Goal: Task Accomplishment & Management: Understand process/instructions

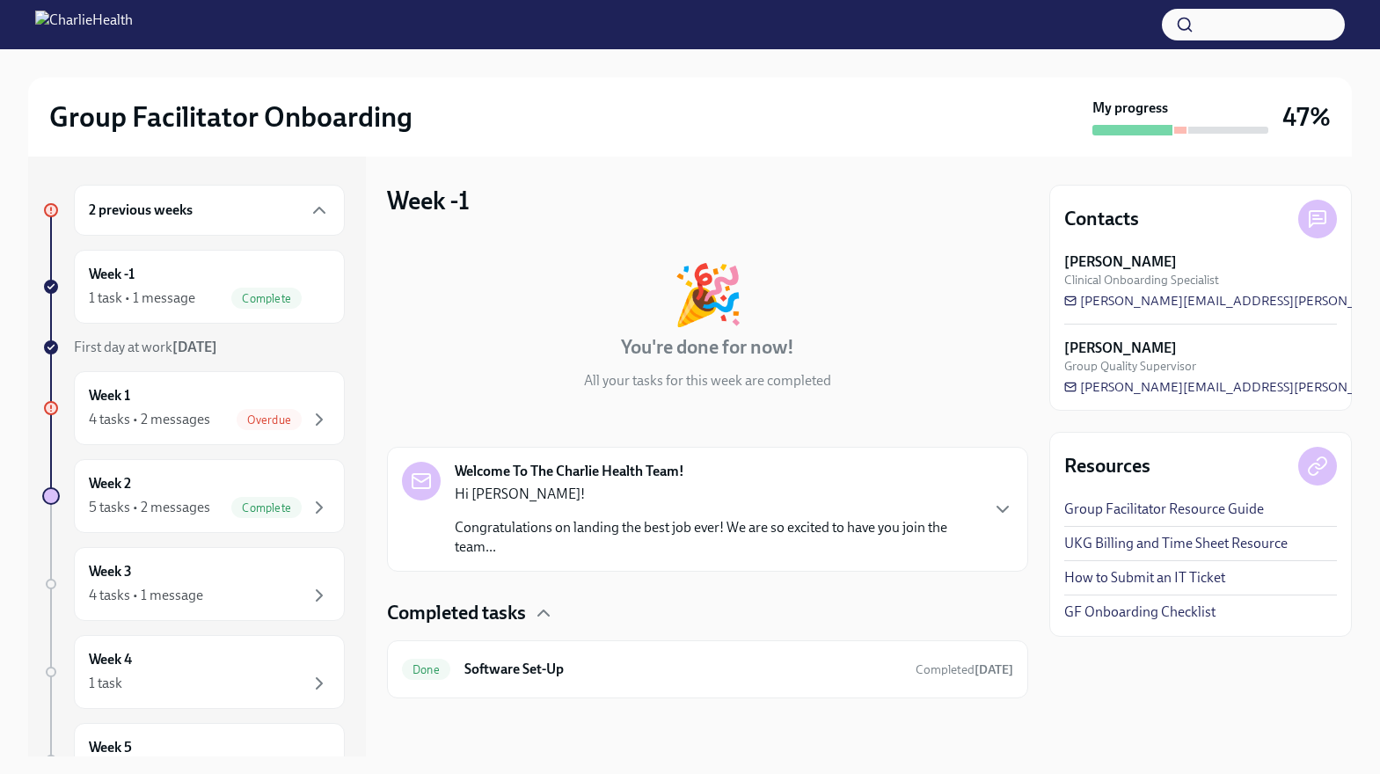
click at [152, 211] on h6 "2 previous weeks" at bounding box center [141, 210] width 104 height 19
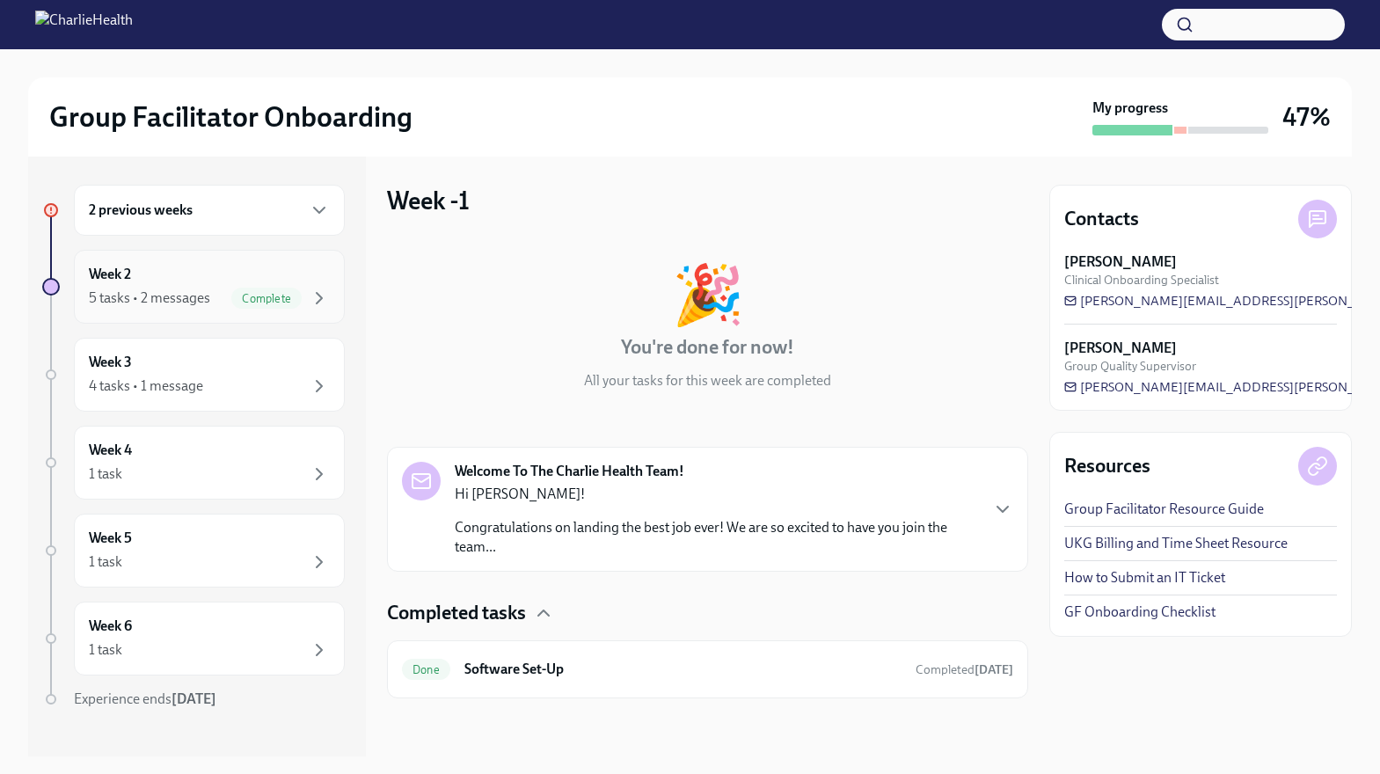
click at [186, 276] on div "Week 2 5 tasks • 2 messages Complete" at bounding box center [209, 287] width 241 height 44
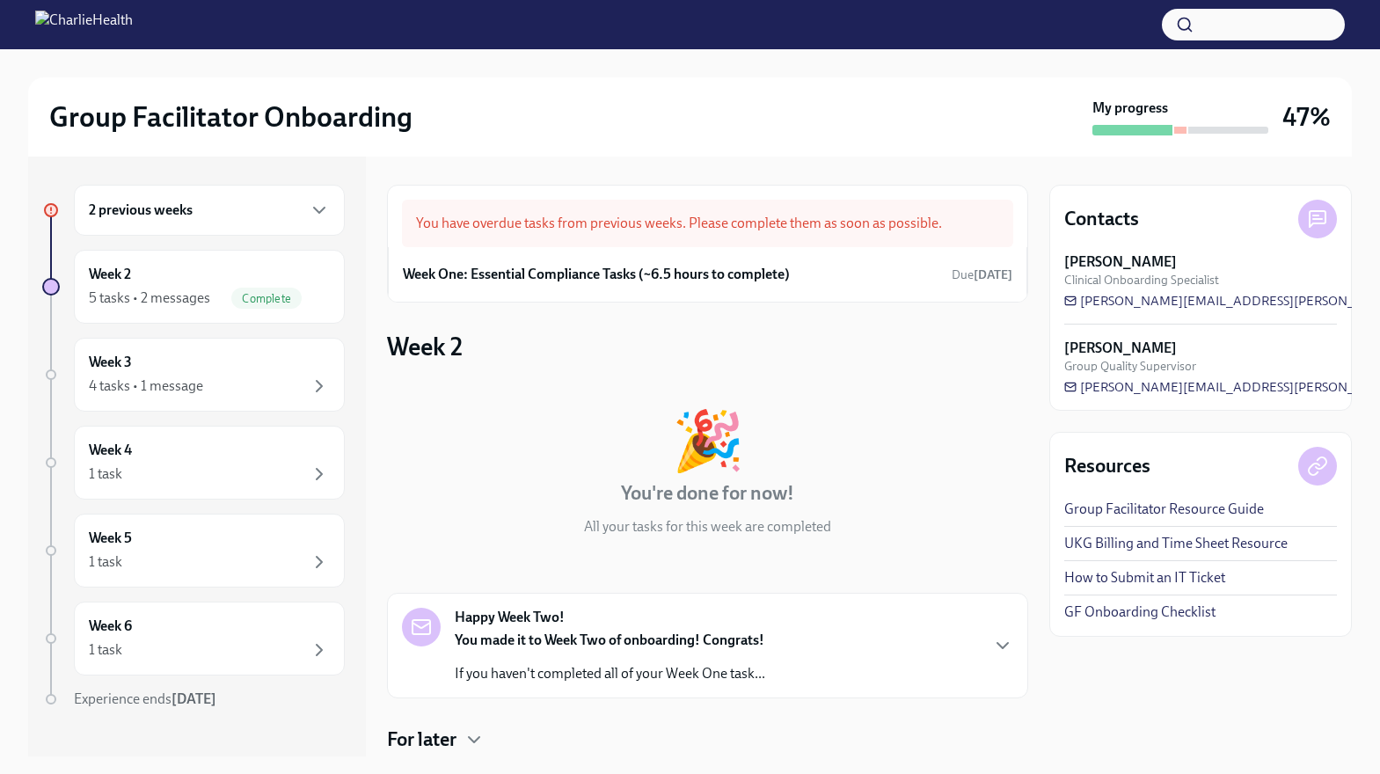
click at [249, 198] on div "2 previous weeks" at bounding box center [209, 210] width 271 height 51
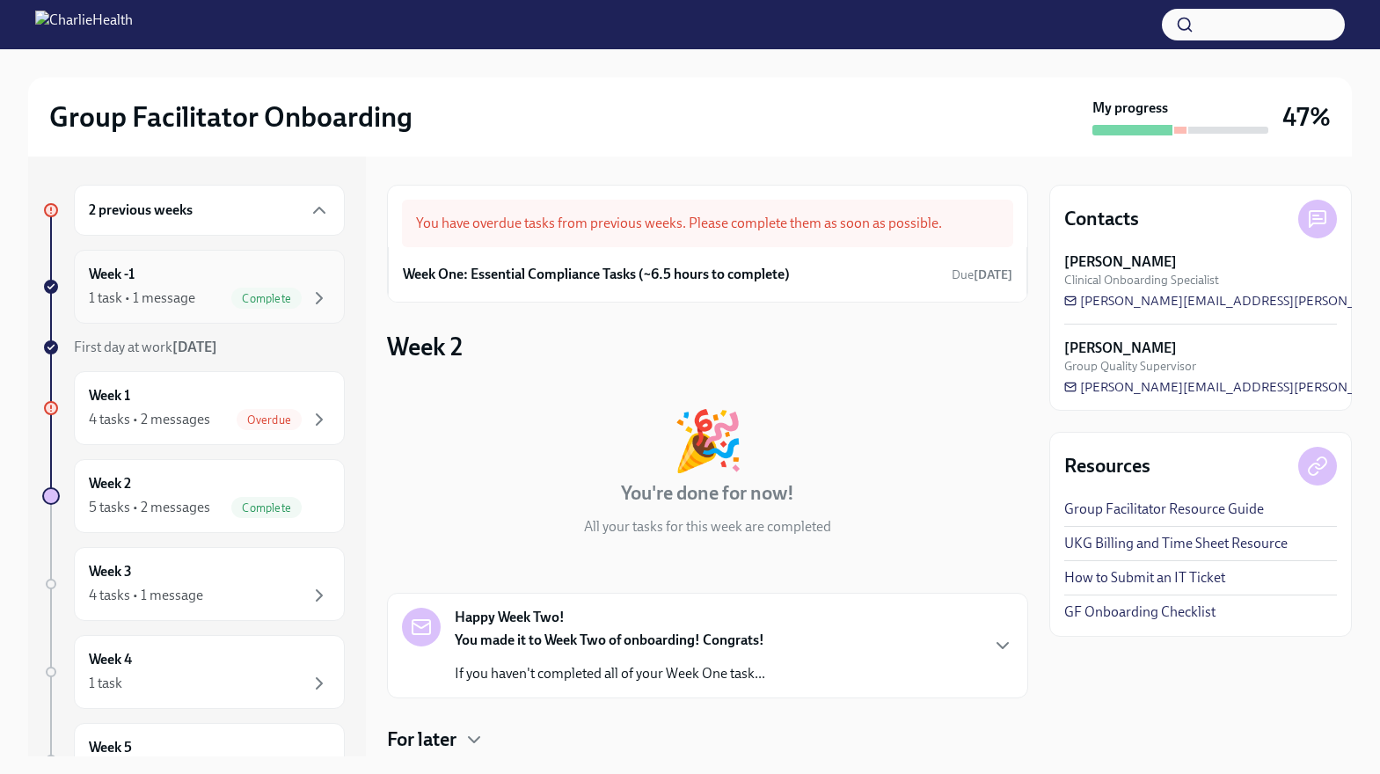
click at [166, 268] on div "Week -1 1 task • 1 message Complete" at bounding box center [209, 287] width 241 height 44
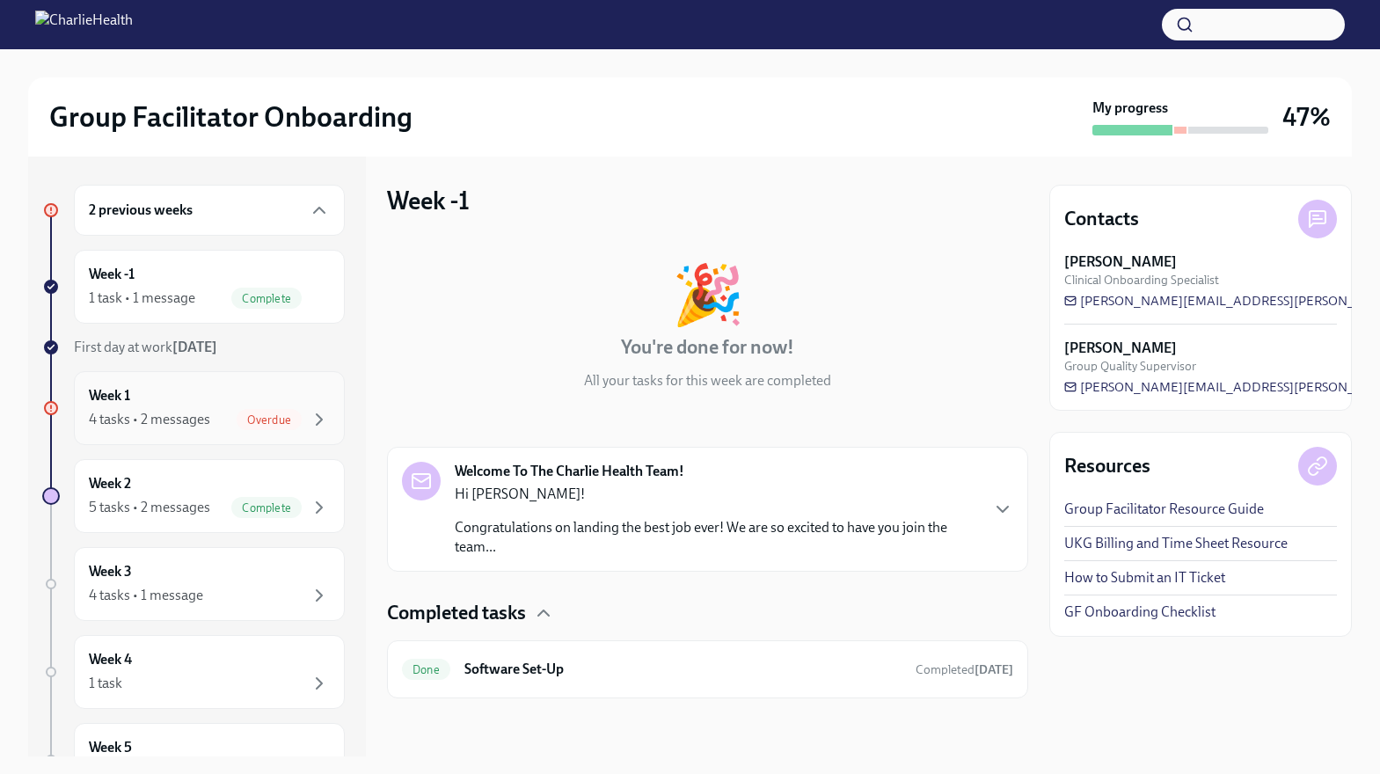
click at [218, 407] on div "Week 1 4 tasks • 2 messages Overdue" at bounding box center [209, 408] width 241 height 44
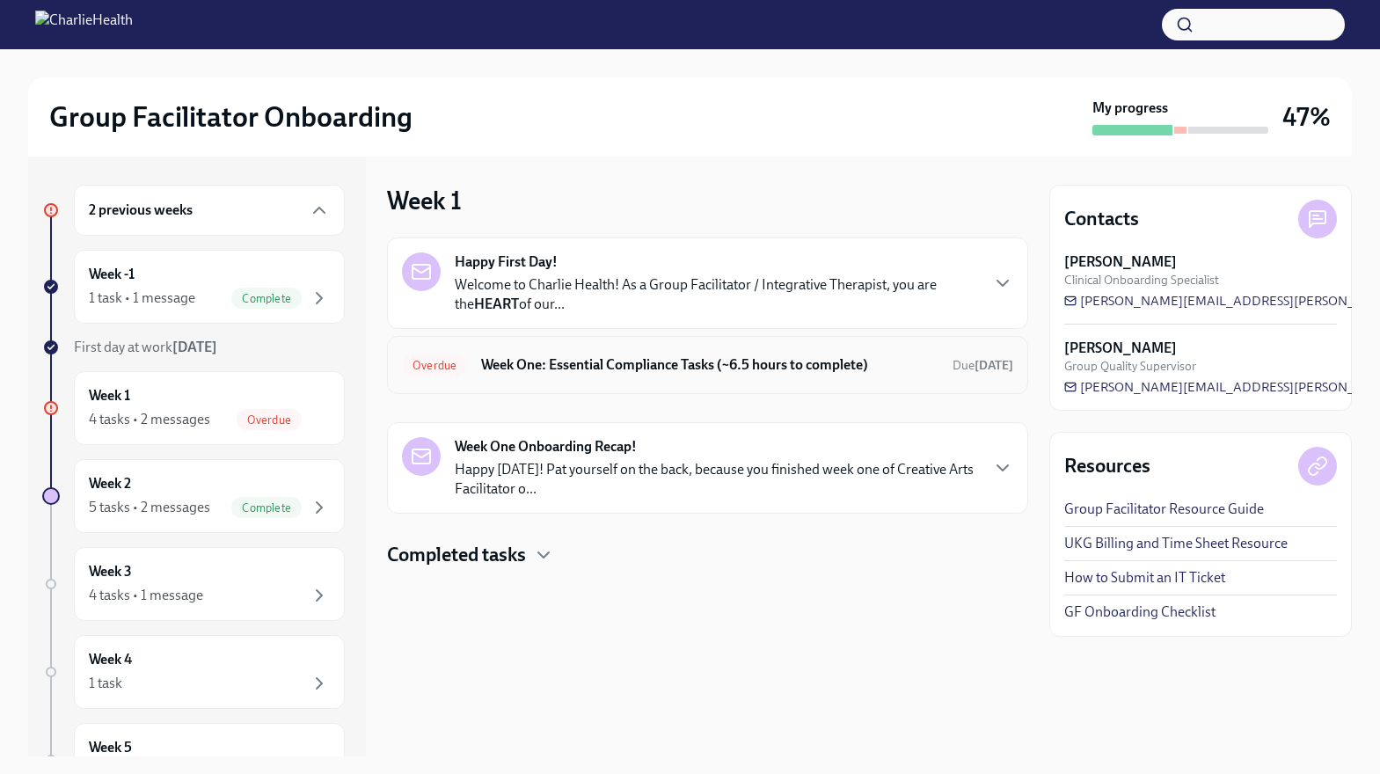
click at [615, 366] on h6 "Week One: Essential Compliance Tasks (~6.5 hours to complete)" at bounding box center [709, 364] width 457 height 19
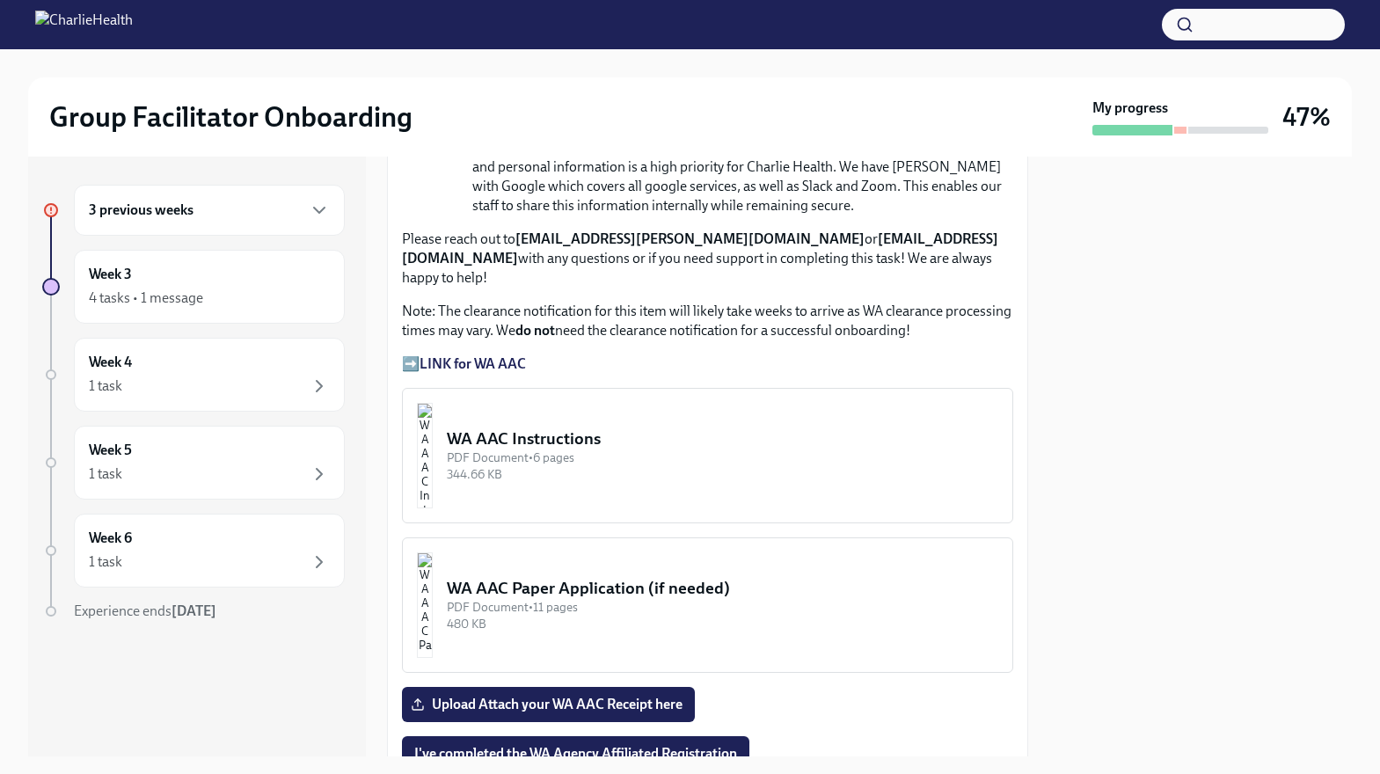
scroll to position [1402, 0]
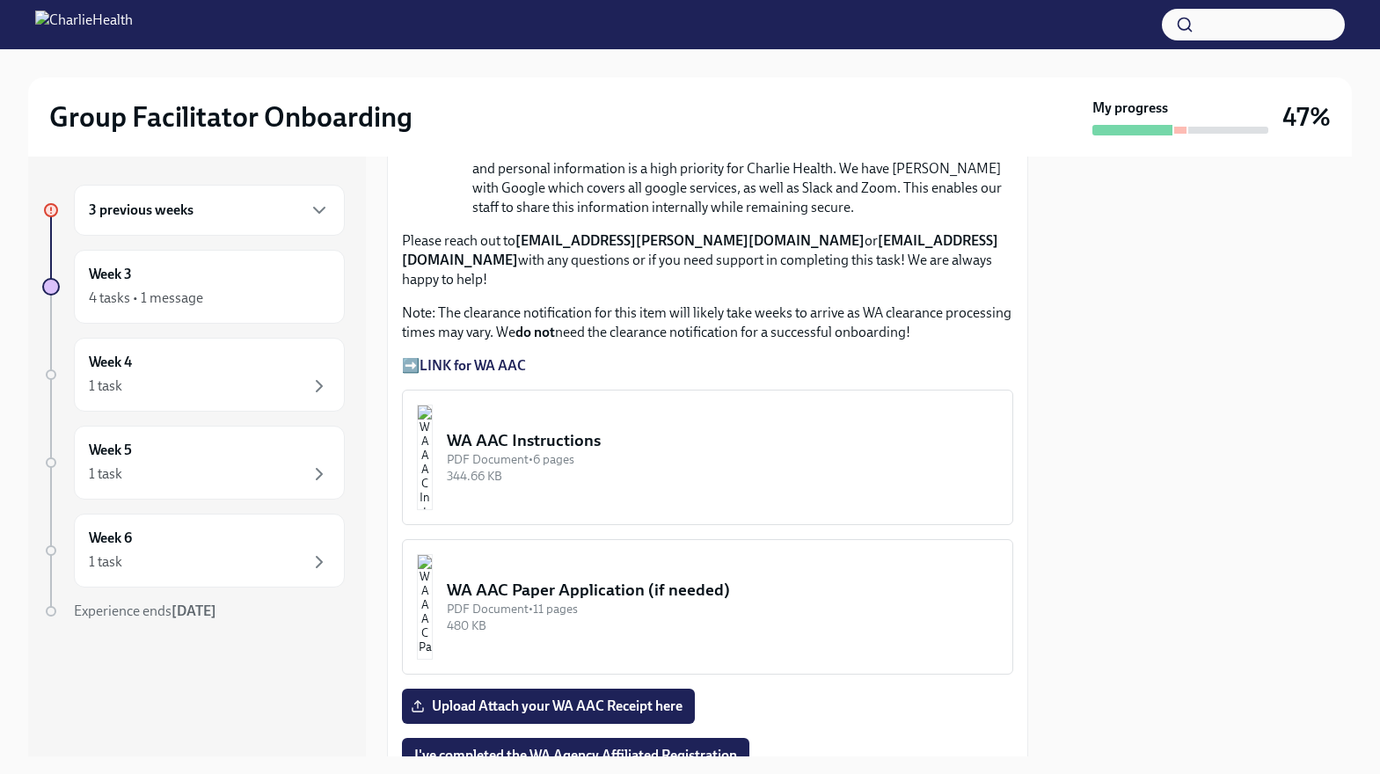
click at [617, 468] on div "344.66 KB" at bounding box center [722, 476] width 551 height 17
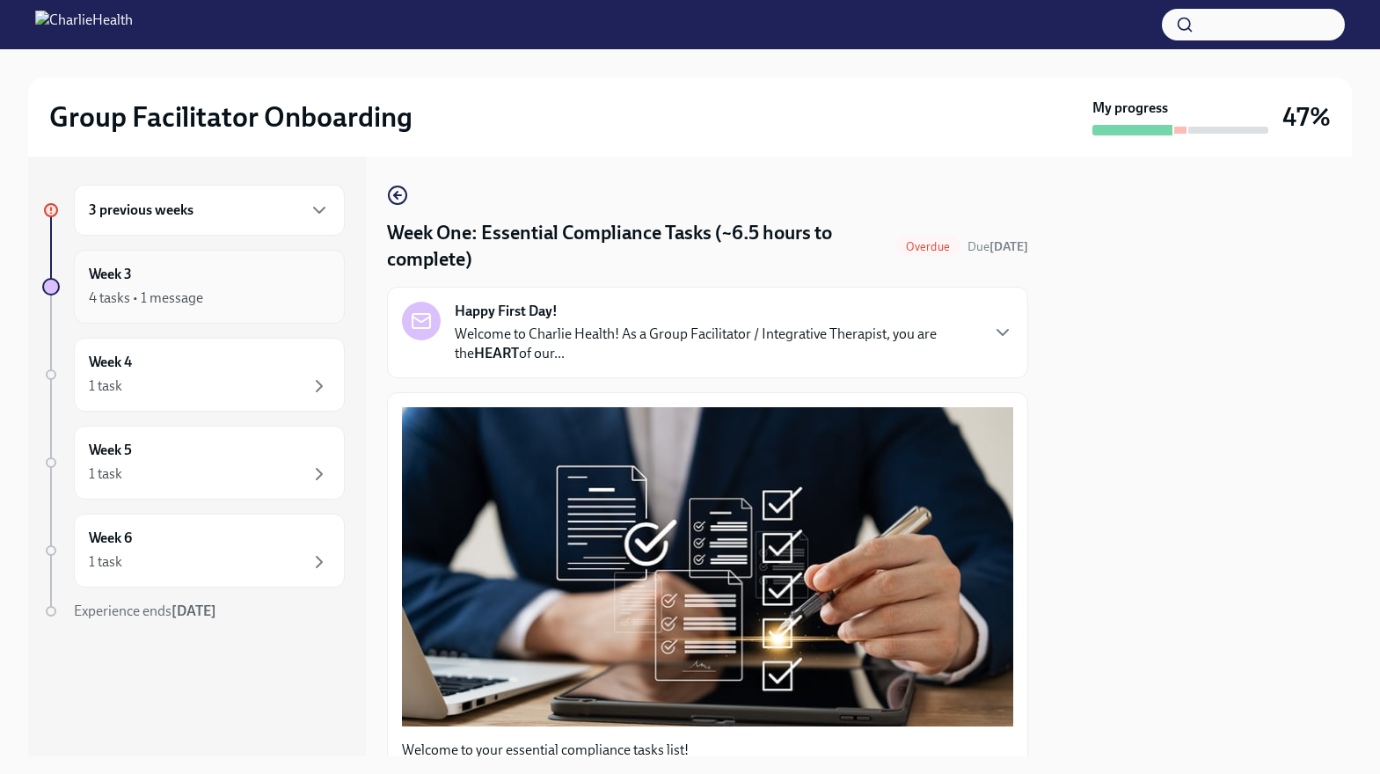
click at [210, 274] on div "Week 3 4 tasks • 1 message" at bounding box center [209, 287] width 241 height 44
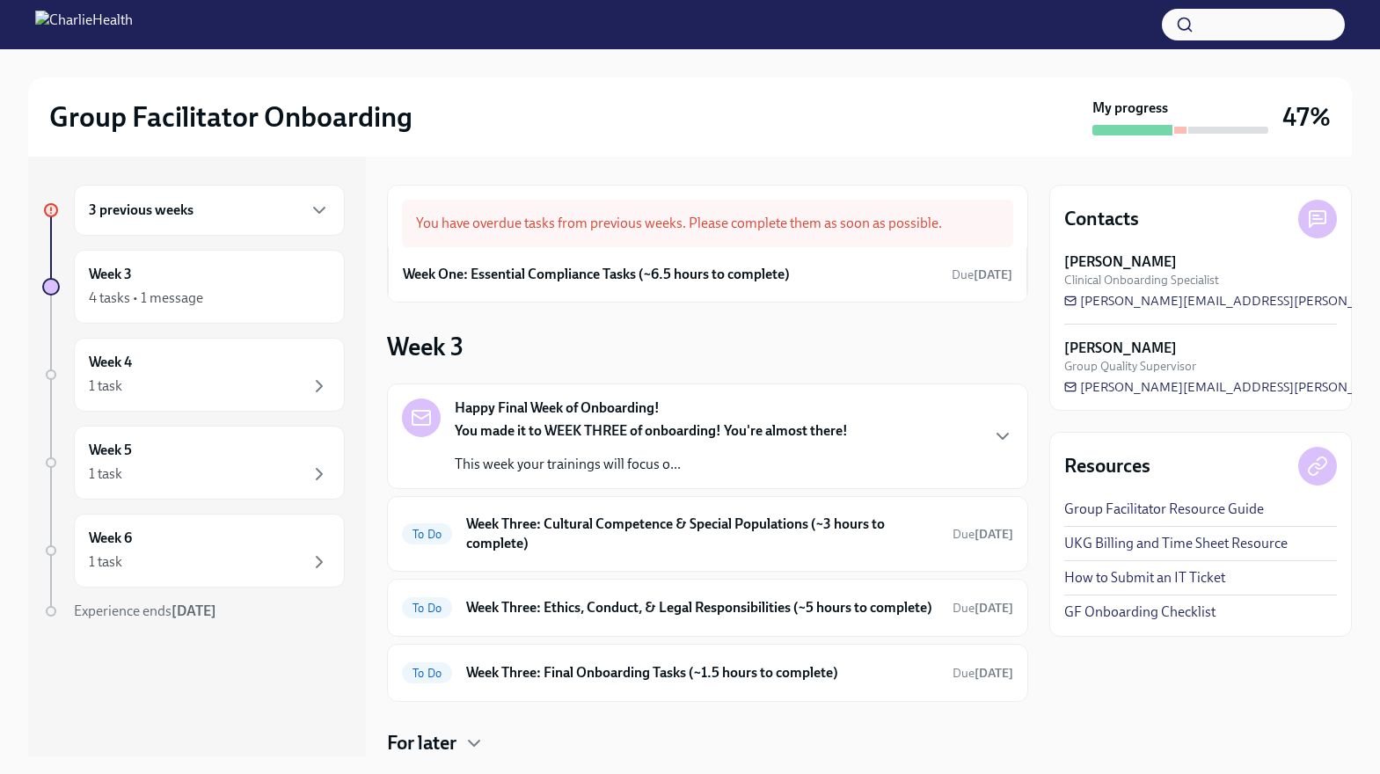
click at [183, 218] on h6 "3 previous weeks" at bounding box center [141, 210] width 105 height 19
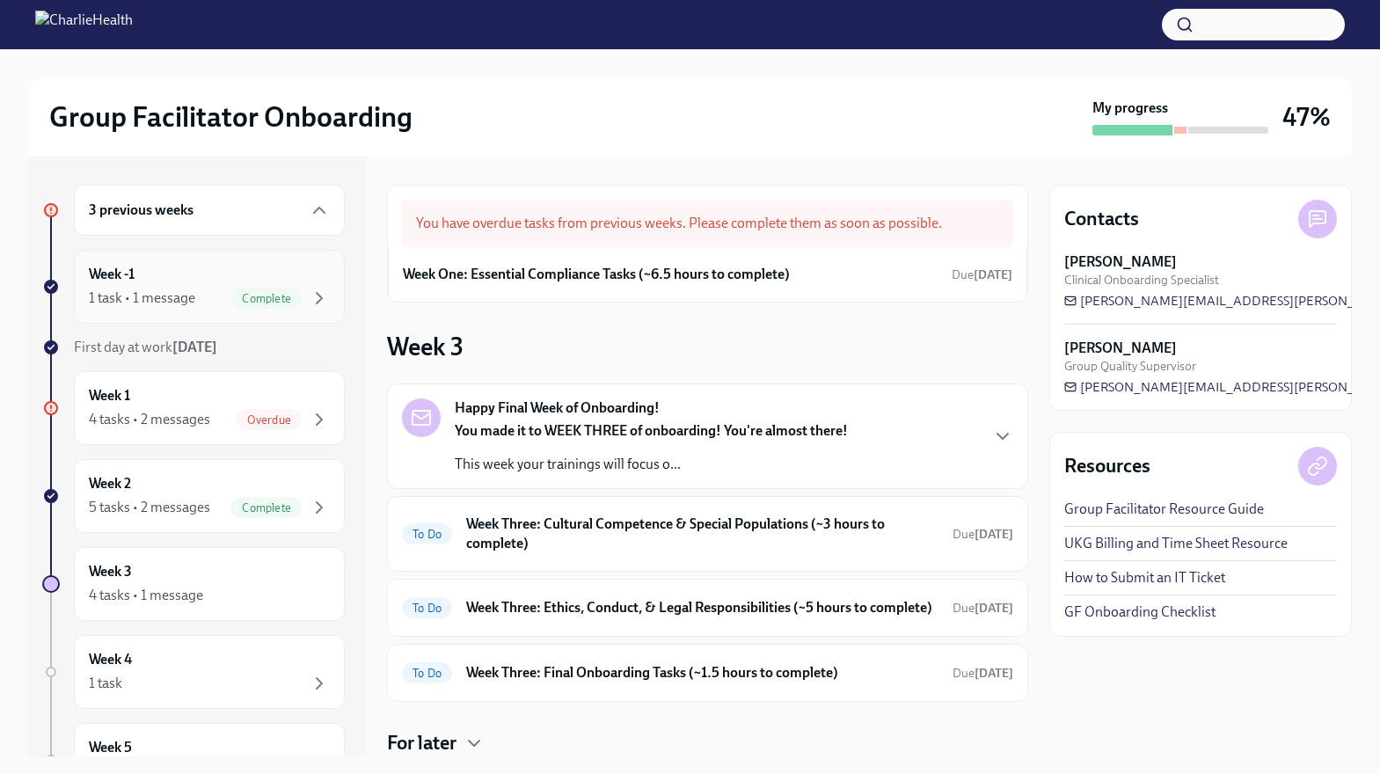
click at [187, 296] on div "1 task • 1 message" at bounding box center [142, 297] width 106 height 19
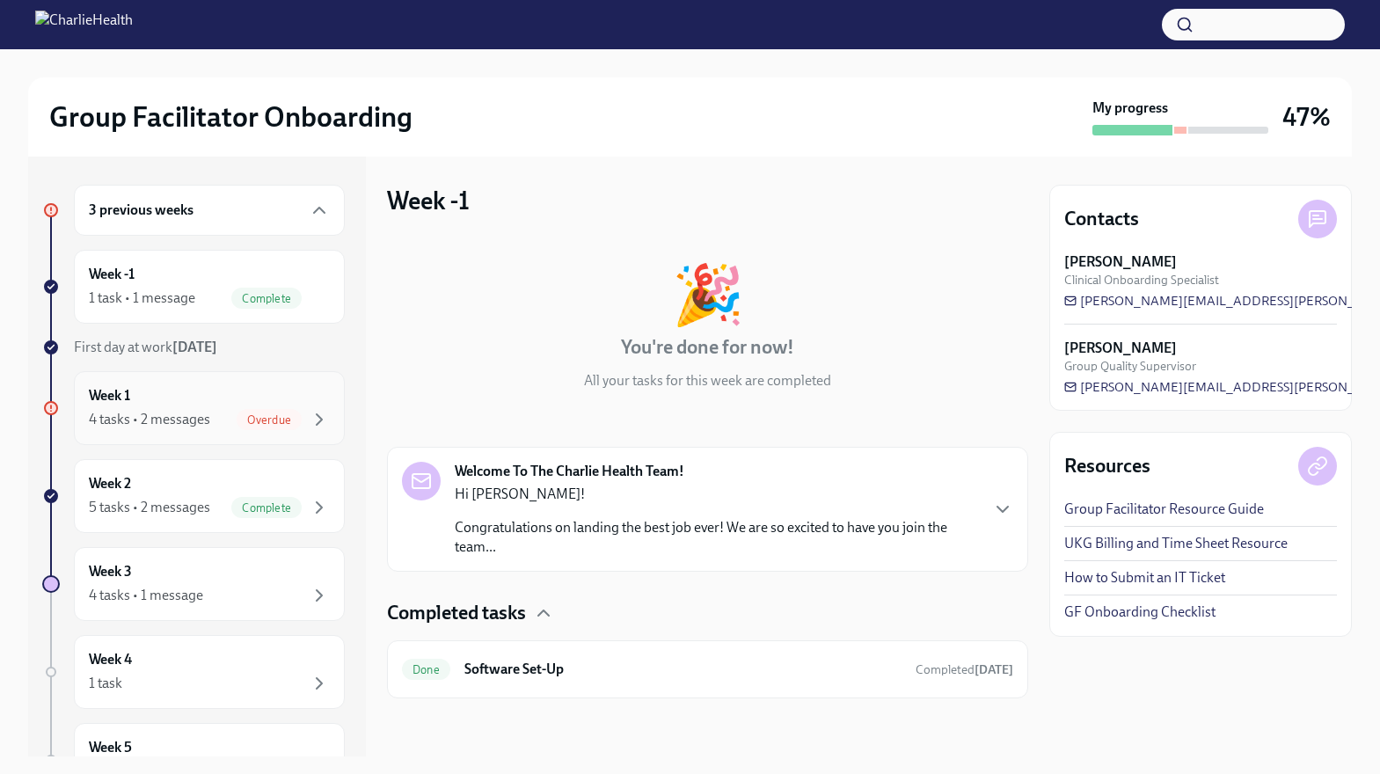
click at [227, 397] on div "Week 1 4 tasks • 2 messages Overdue" at bounding box center [209, 408] width 241 height 44
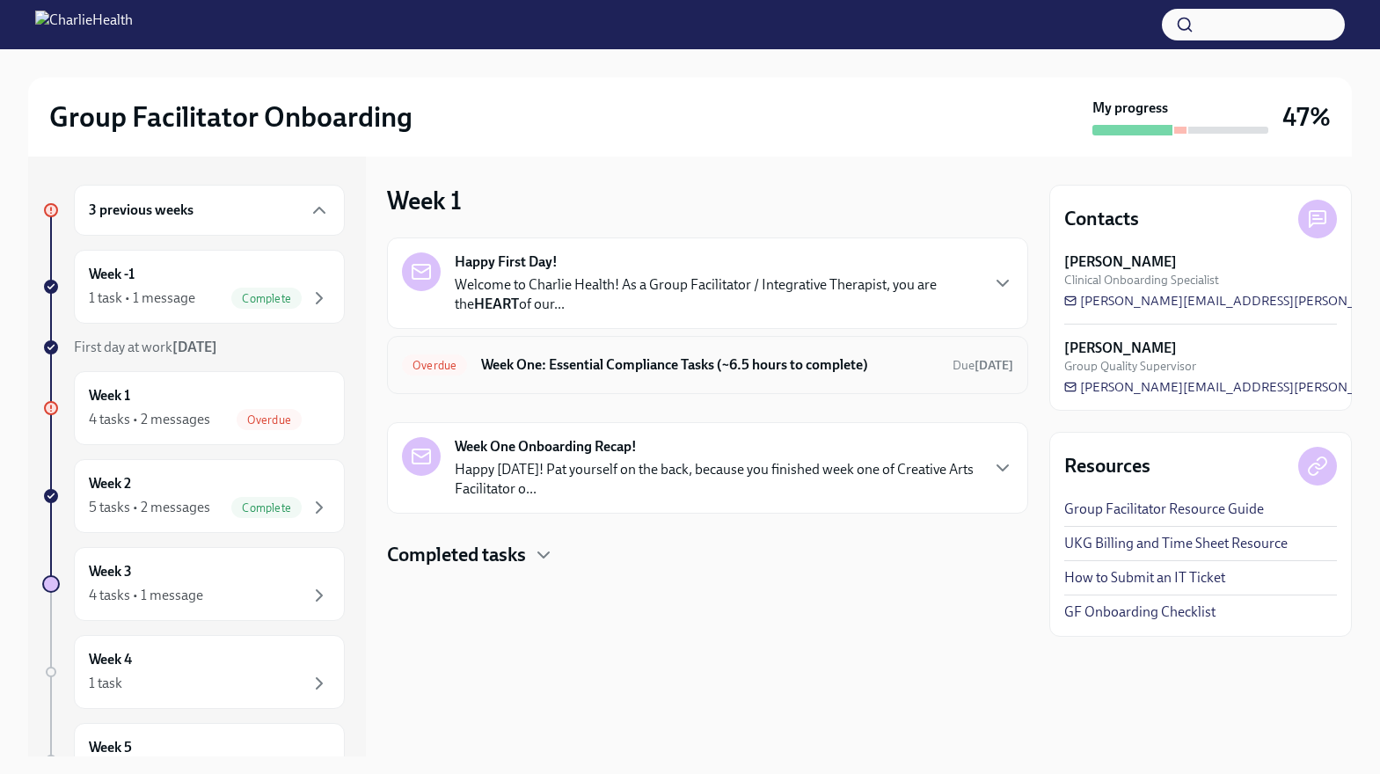
click at [577, 365] on h6 "Week One: Essential Compliance Tasks (~6.5 hours to complete)" at bounding box center [709, 364] width 457 height 19
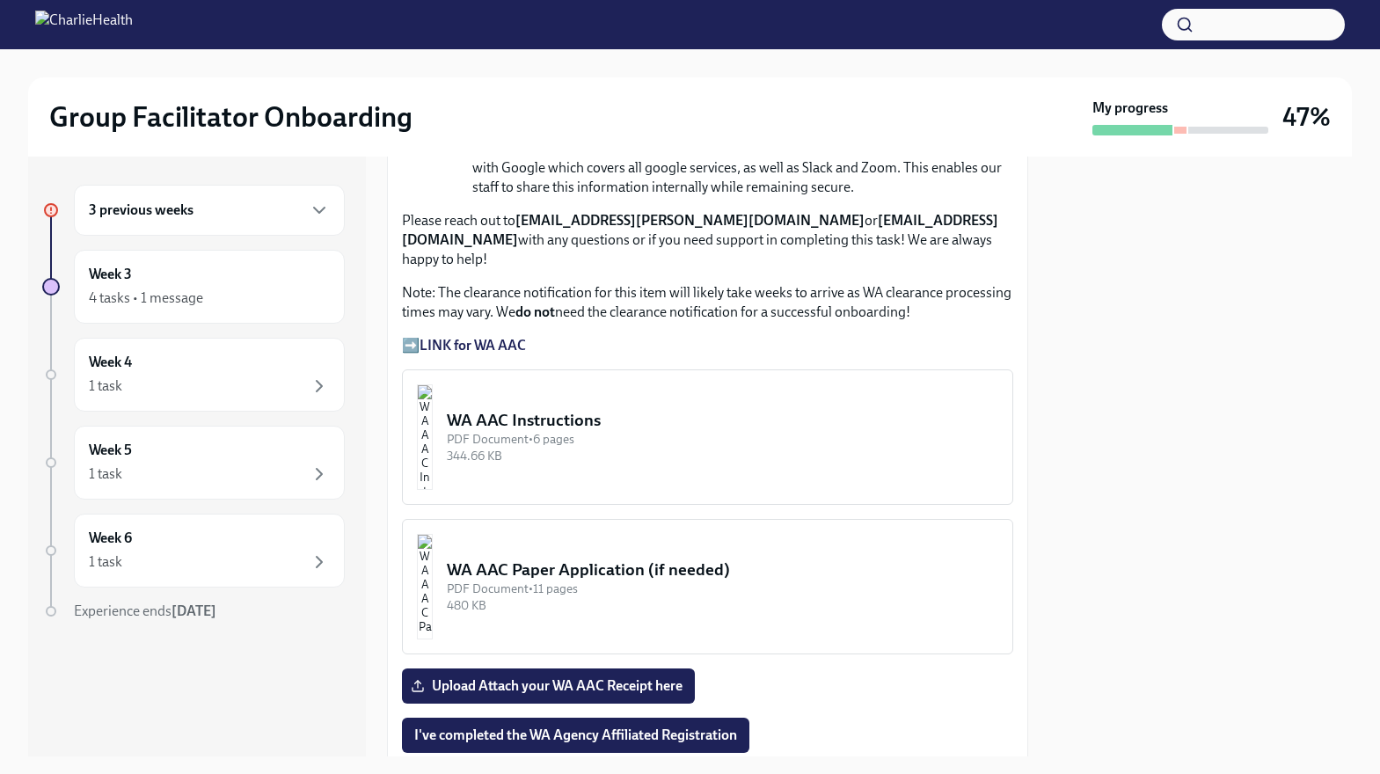
scroll to position [1425, 0]
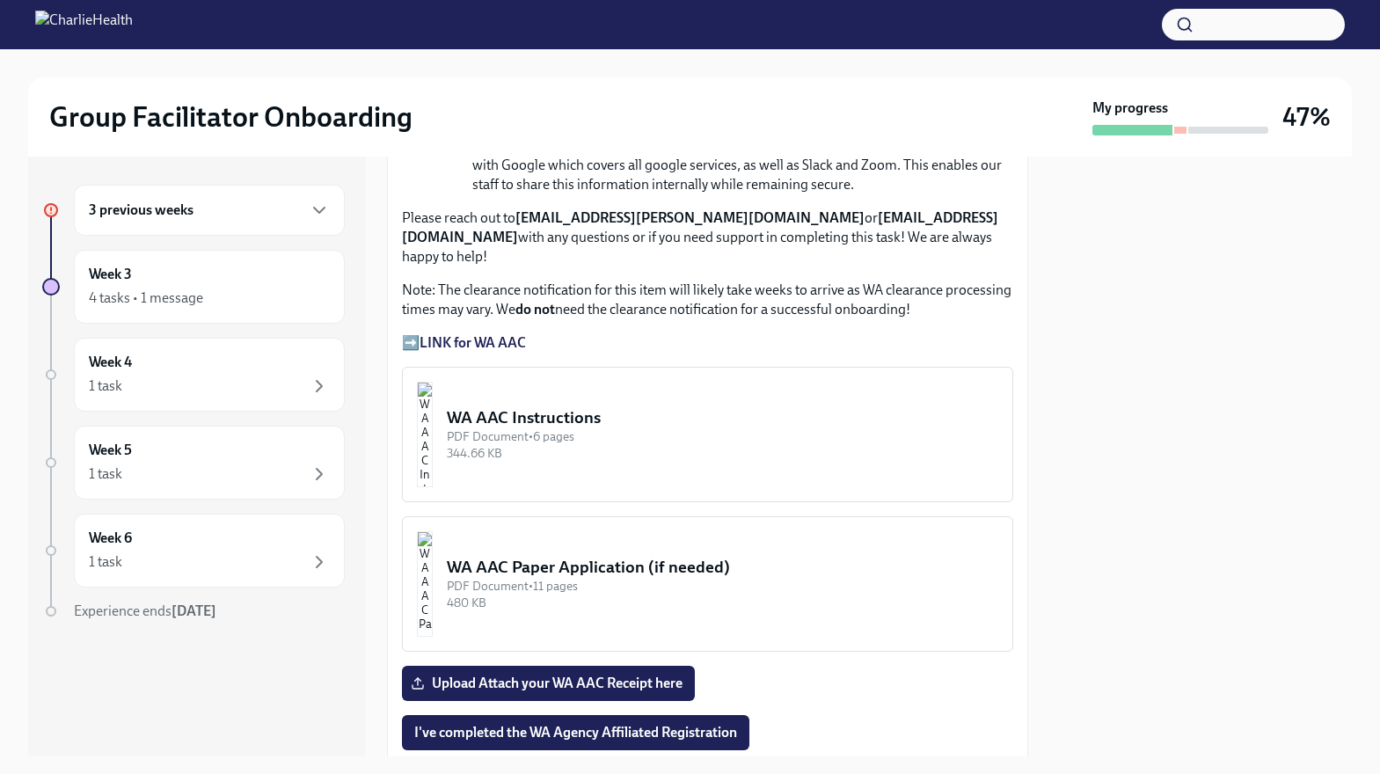
click at [541, 556] on div "WA AAC Paper Application (if needed)" at bounding box center [722, 567] width 551 height 23
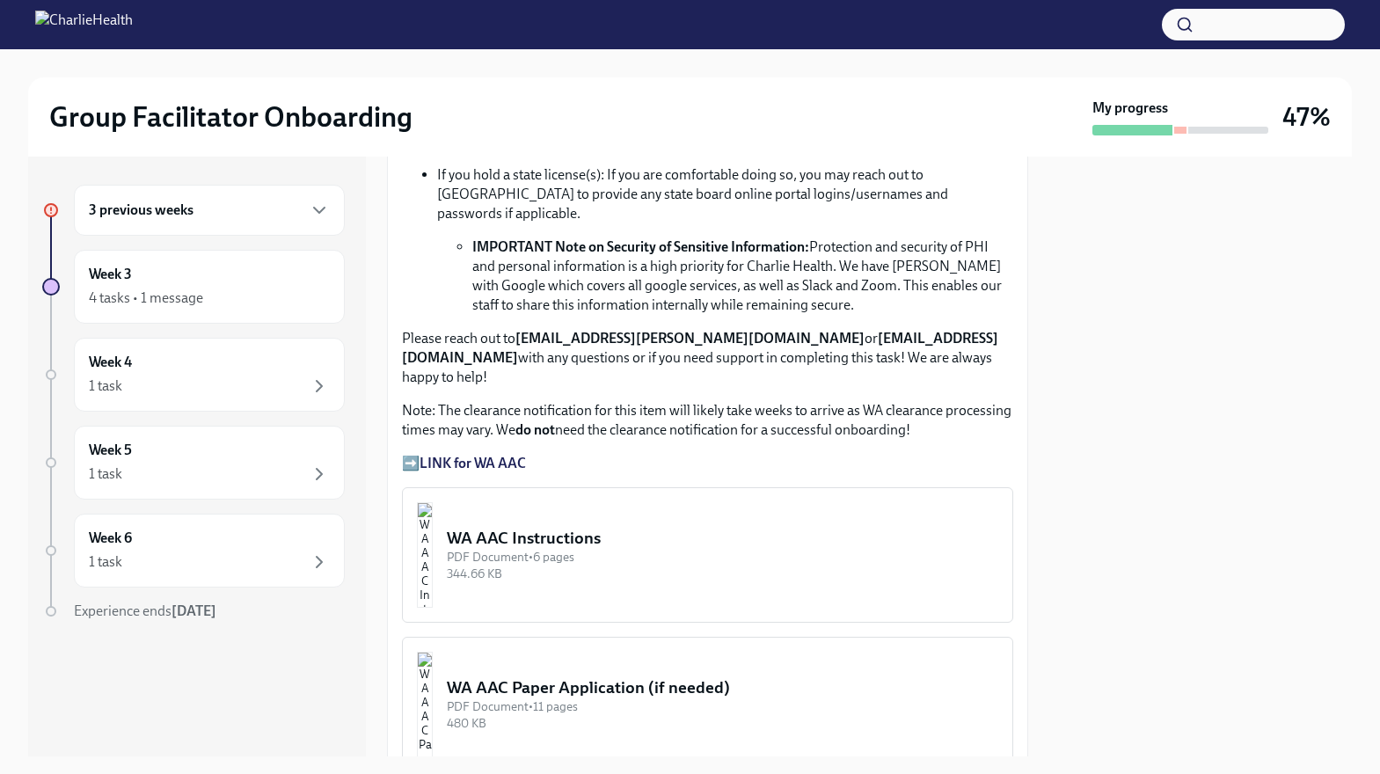
scroll to position [1303, 0]
click at [433, 653] on img "button" at bounding box center [425, 706] width 16 height 106
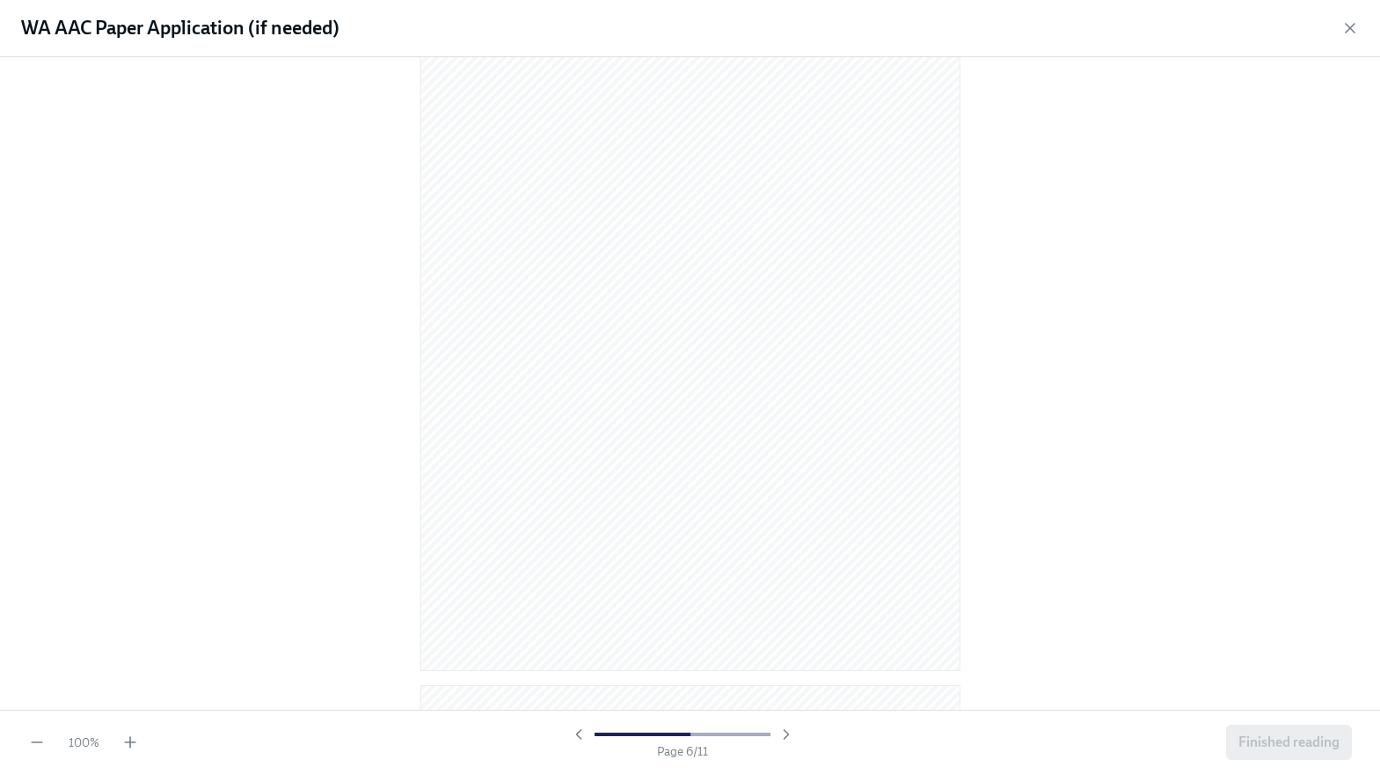
scroll to position [0, 0]
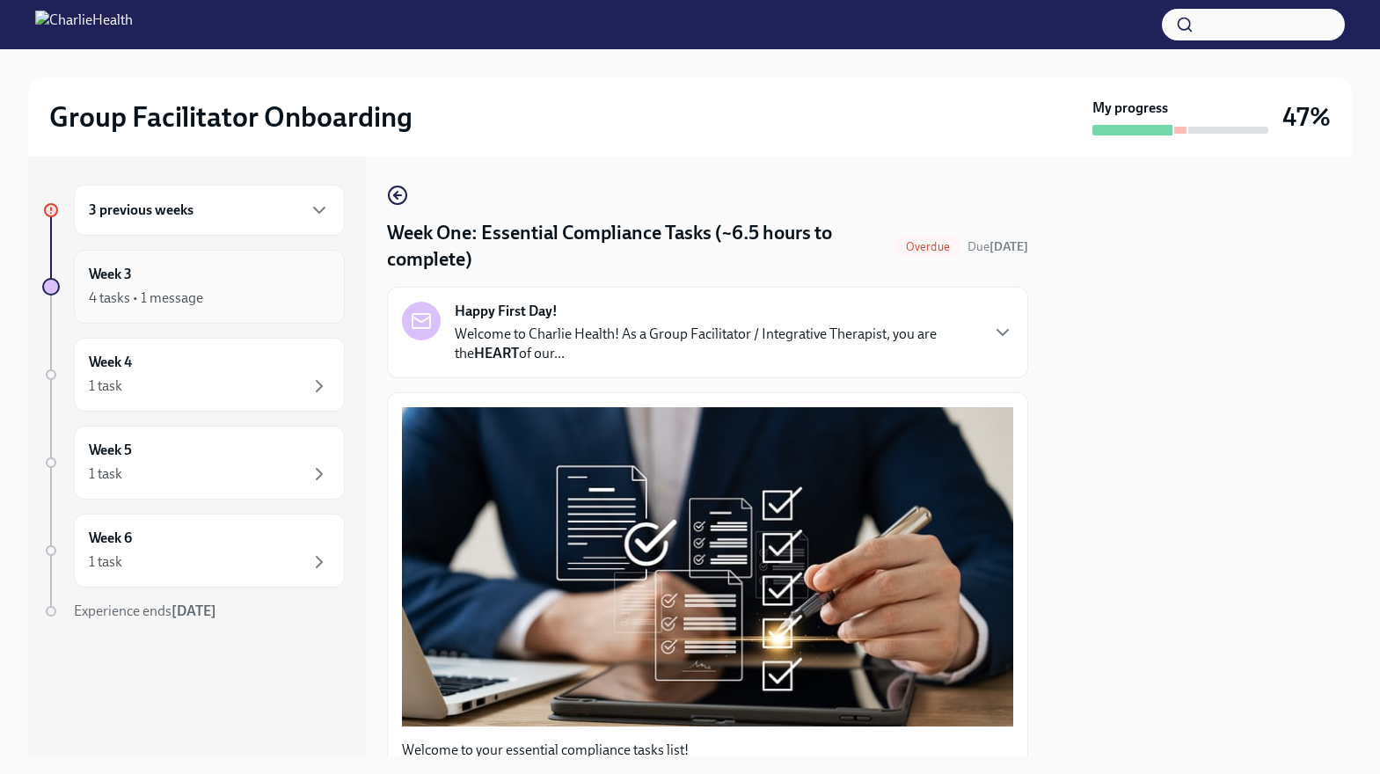
click at [163, 275] on div "Week 3 4 tasks • 1 message" at bounding box center [209, 287] width 241 height 44
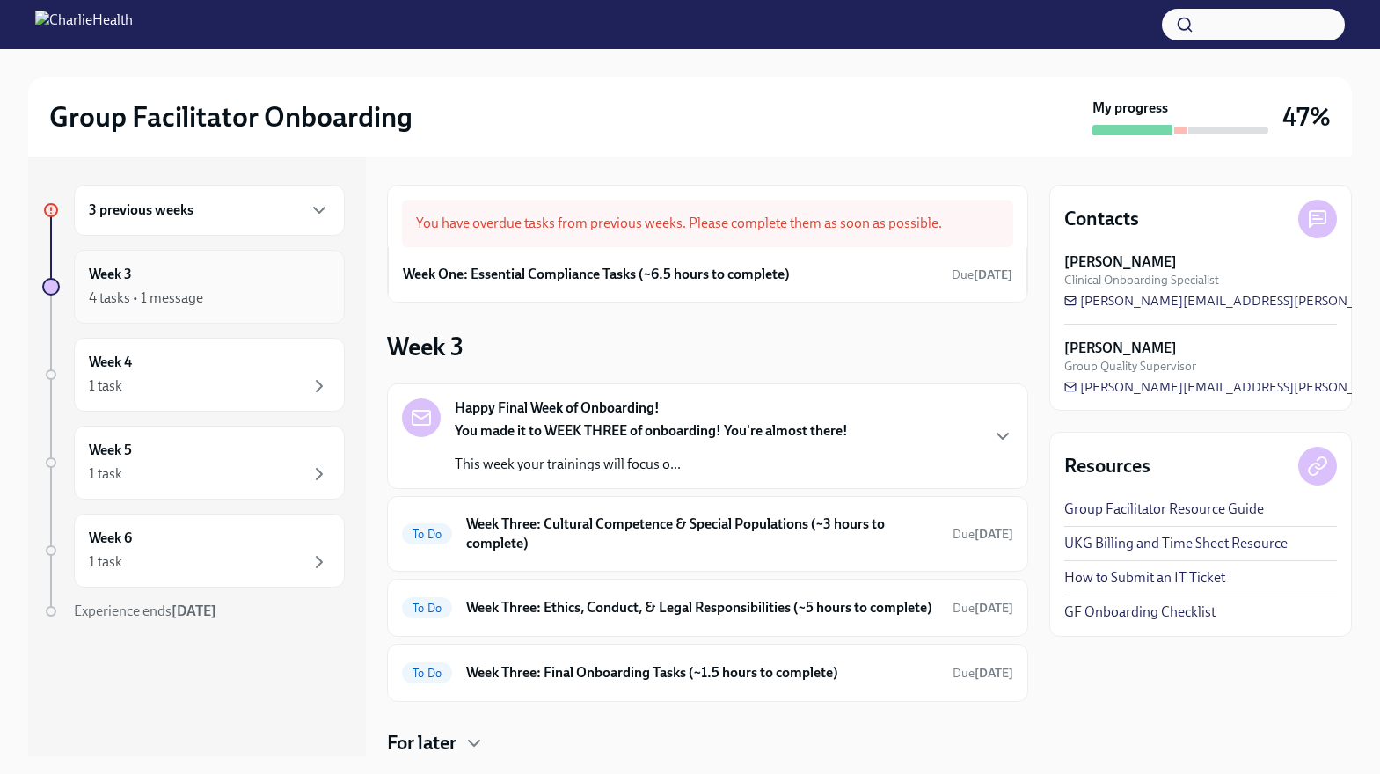
click at [185, 291] on div "4 tasks • 1 message" at bounding box center [146, 297] width 114 height 19
click at [172, 271] on div "Week 3 4 tasks • 1 message" at bounding box center [209, 287] width 241 height 44
click at [248, 209] on div "3 previous weeks" at bounding box center [209, 210] width 241 height 21
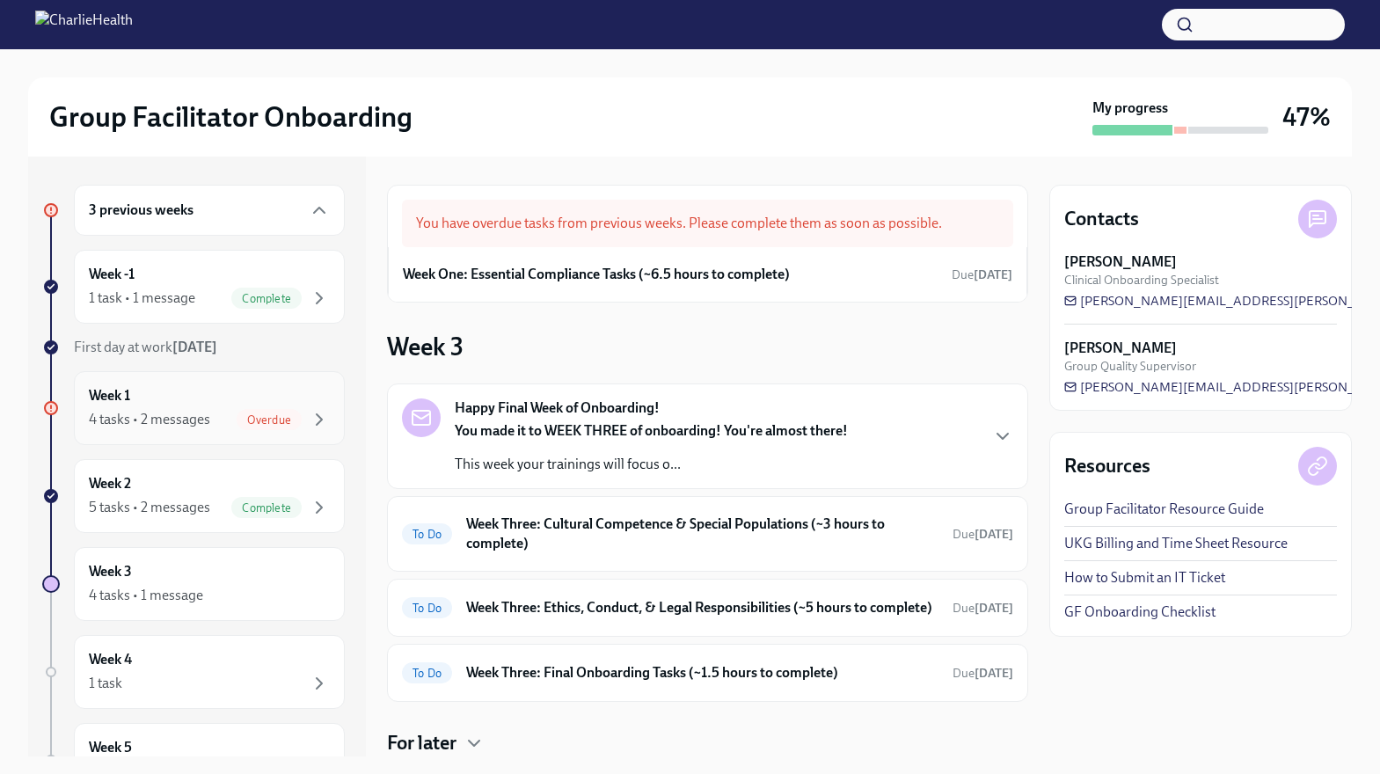
click at [204, 426] on div "4 tasks • 2 messages" at bounding box center [149, 419] width 121 height 19
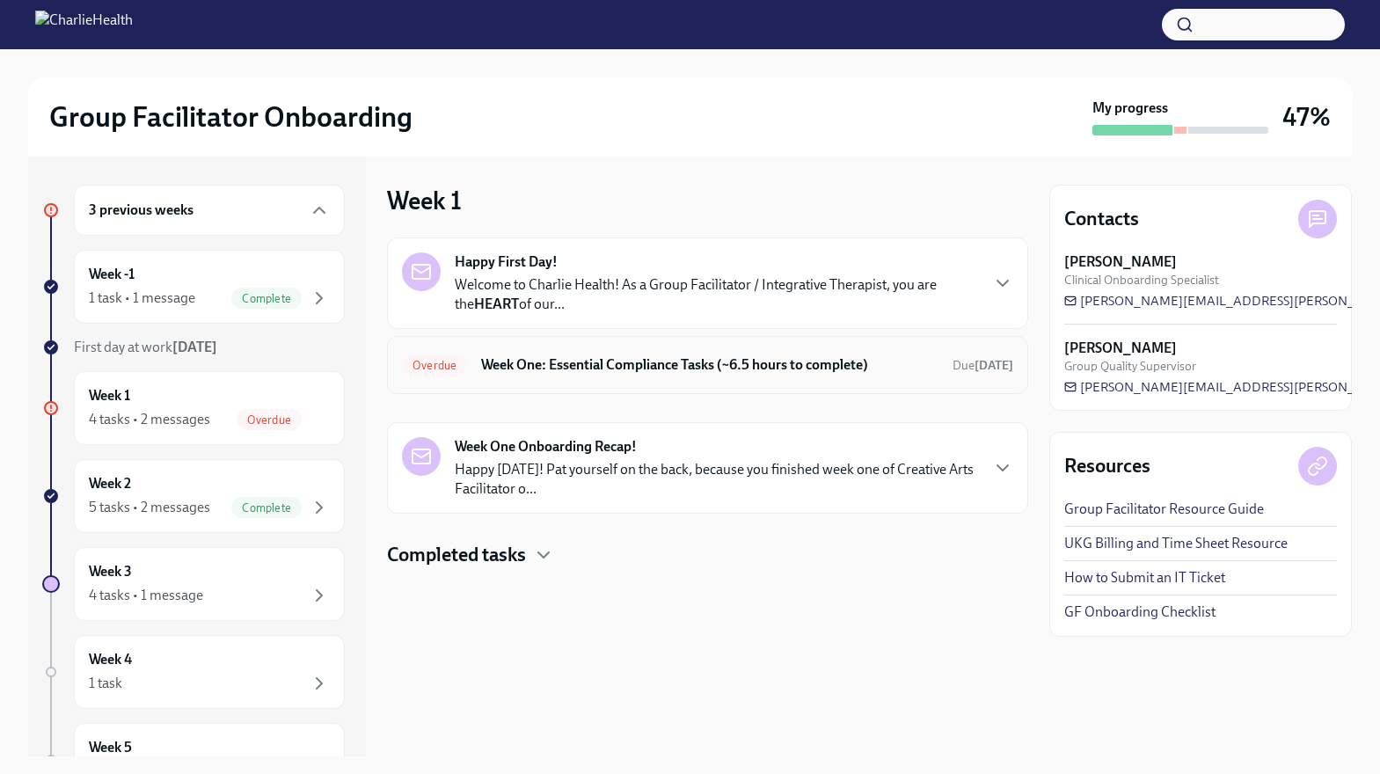
click at [593, 351] on div "Overdue Week One: Essential Compliance Tasks (~6.5 hours to complete) Due [DATE]" at bounding box center [707, 365] width 611 height 28
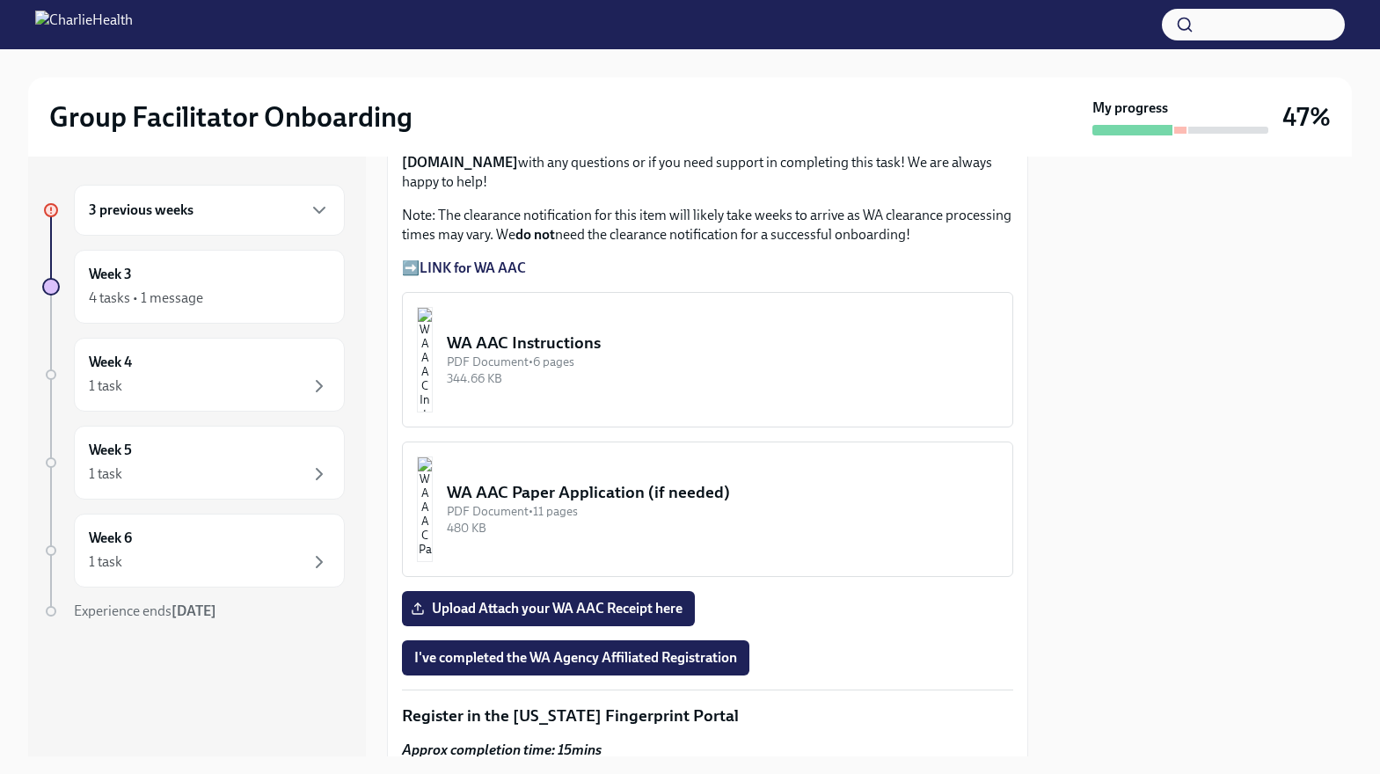
scroll to position [1348, 0]
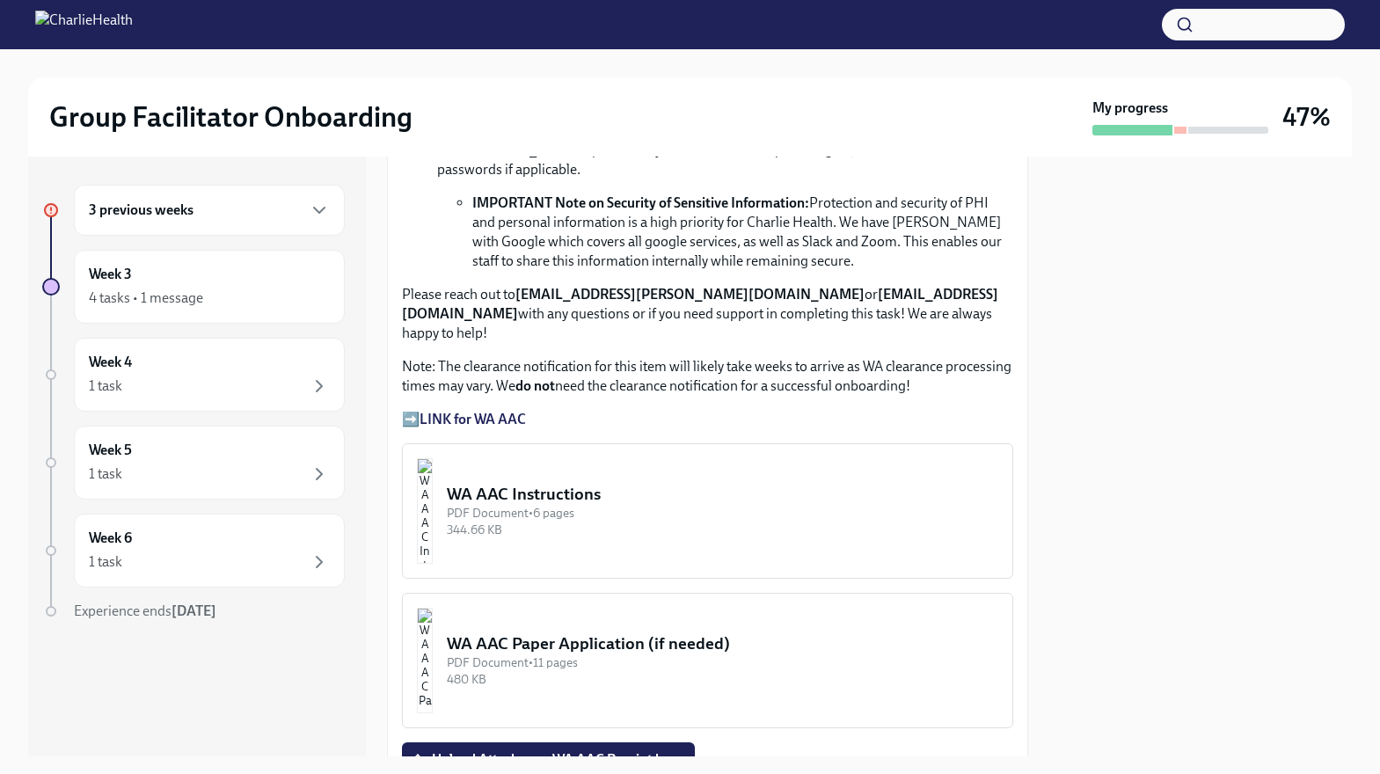
click at [616, 654] on div "PDF Document • 11 pages" at bounding box center [722, 662] width 551 height 17
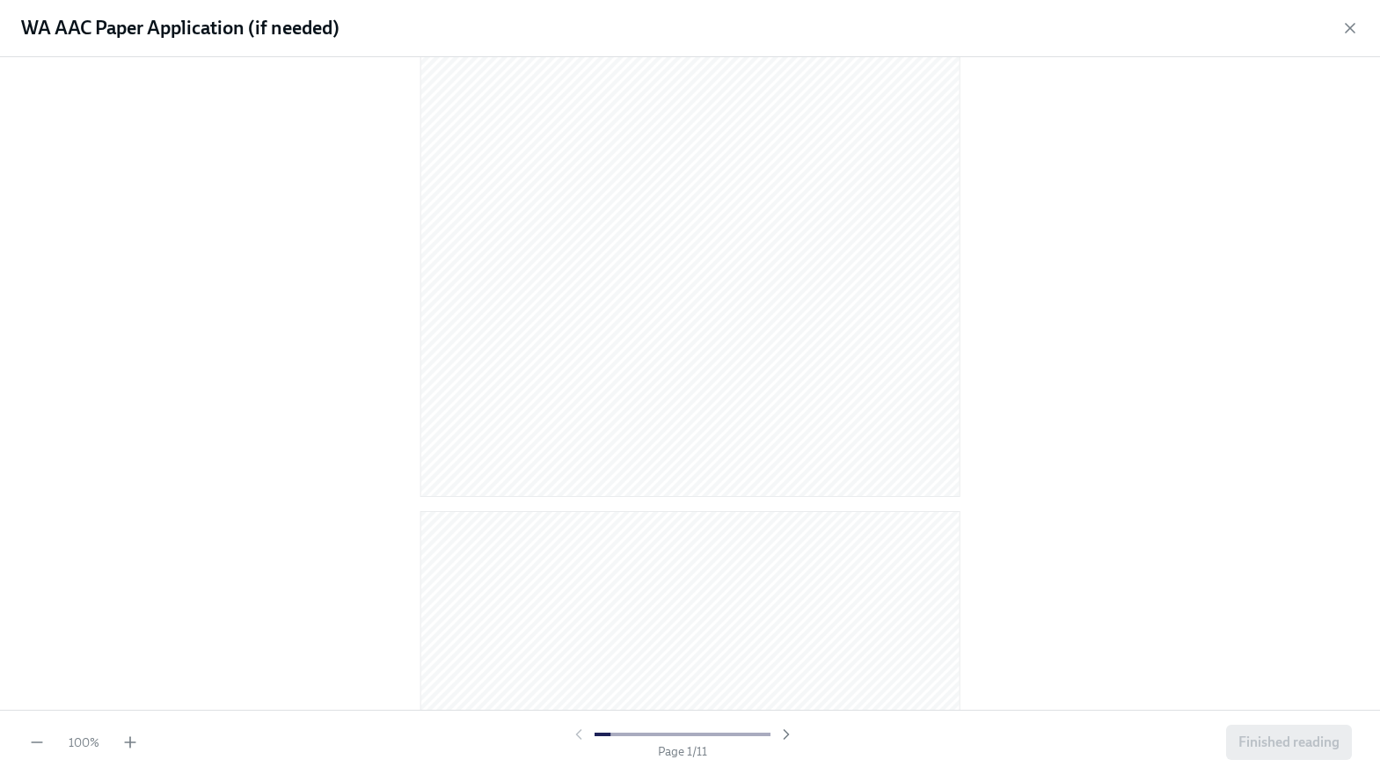
scroll to position [0, 0]
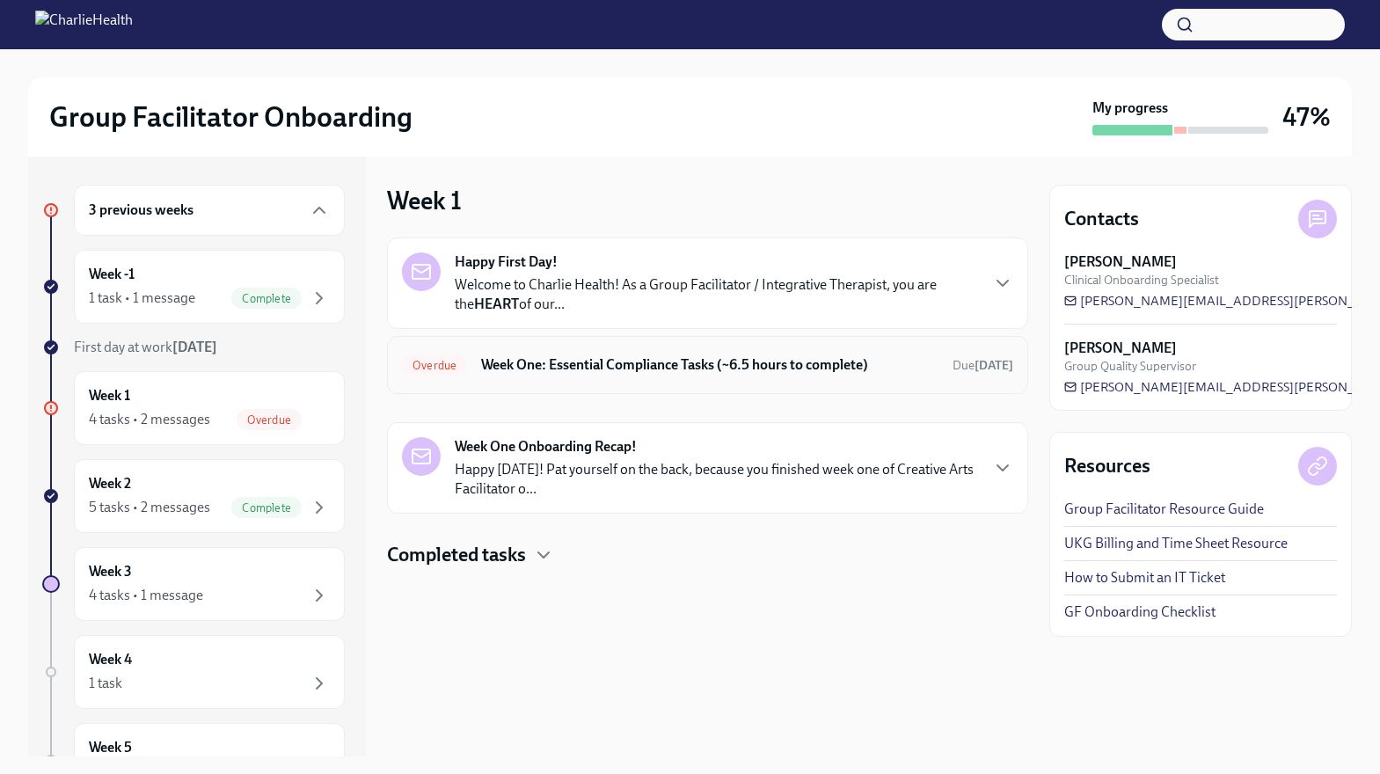
click at [555, 364] on h6 "Week One: Essential Compliance Tasks (~6.5 hours to complete)" at bounding box center [709, 364] width 457 height 19
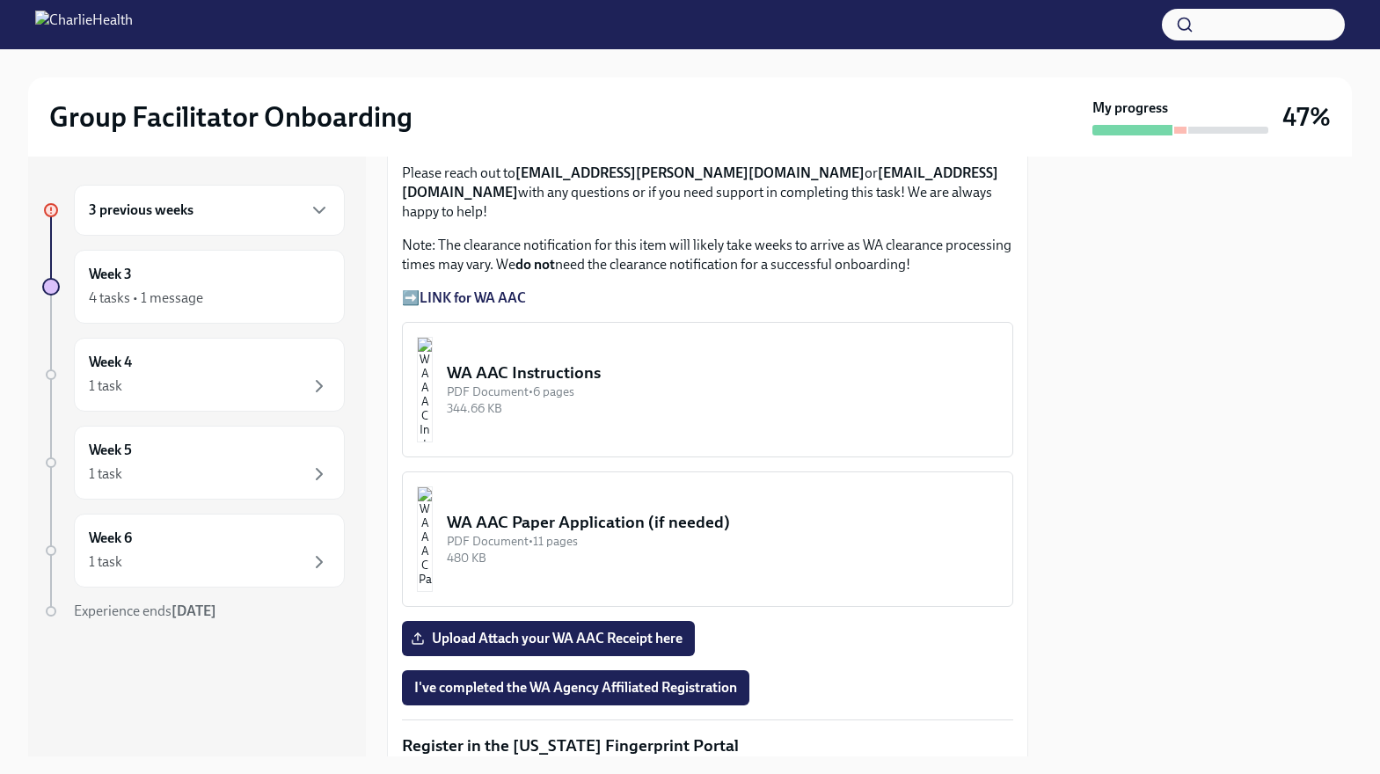
scroll to position [1288, 0]
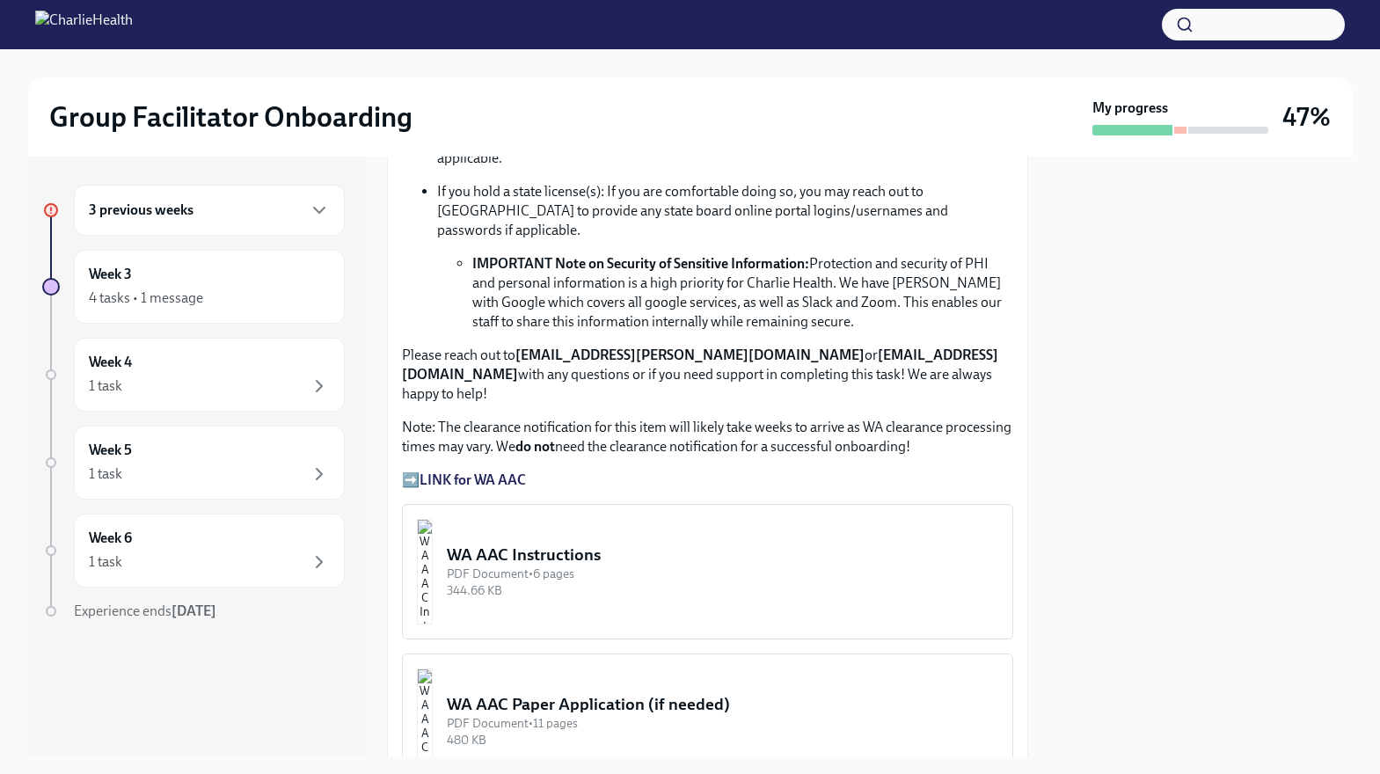
click at [544, 544] on div "WA AAC Instructions" at bounding box center [722, 555] width 551 height 23
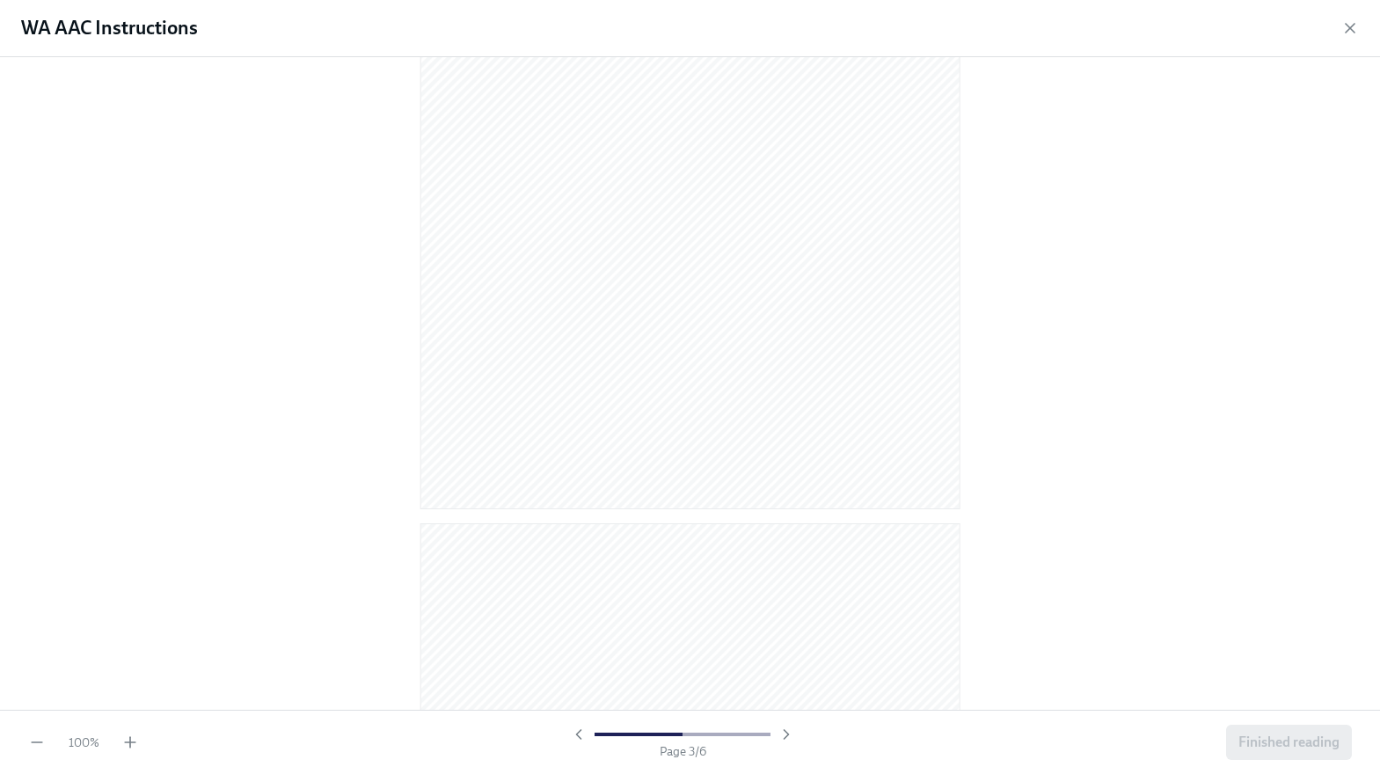
scroll to position [0, 0]
click at [133, 741] on icon "button" at bounding box center [130, 743] width 18 height 18
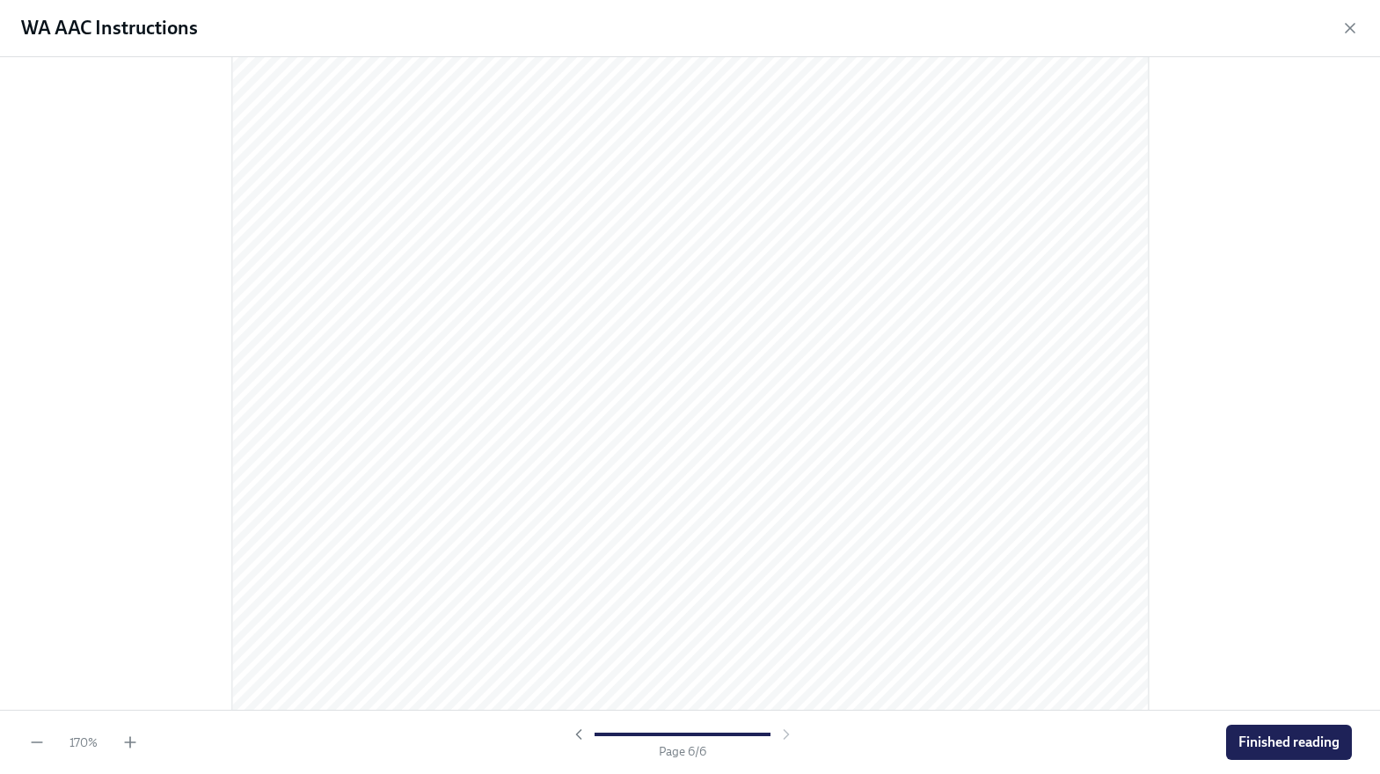
scroll to position [6569, 0]
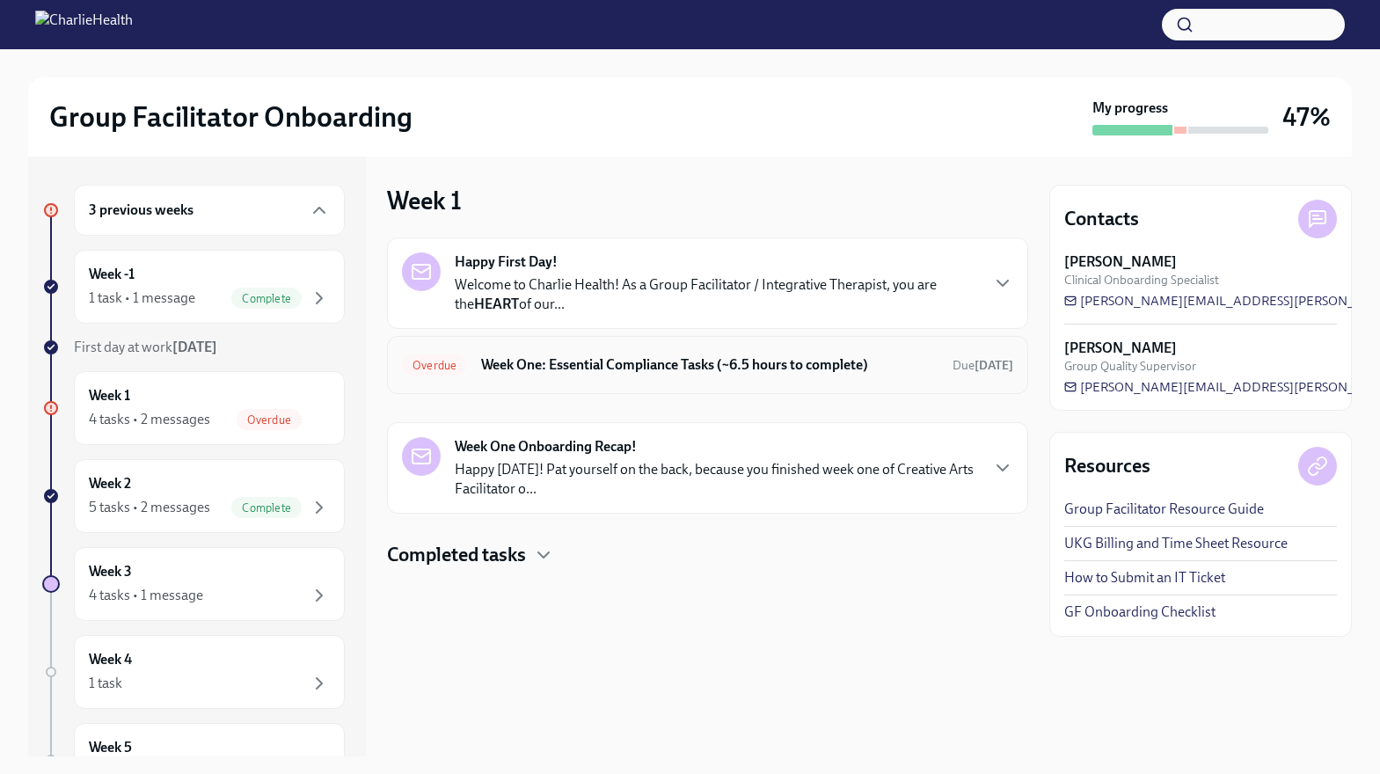
click at [568, 357] on h6 "Week One: Essential Compliance Tasks (~6.5 hours to complete)" at bounding box center [709, 364] width 457 height 19
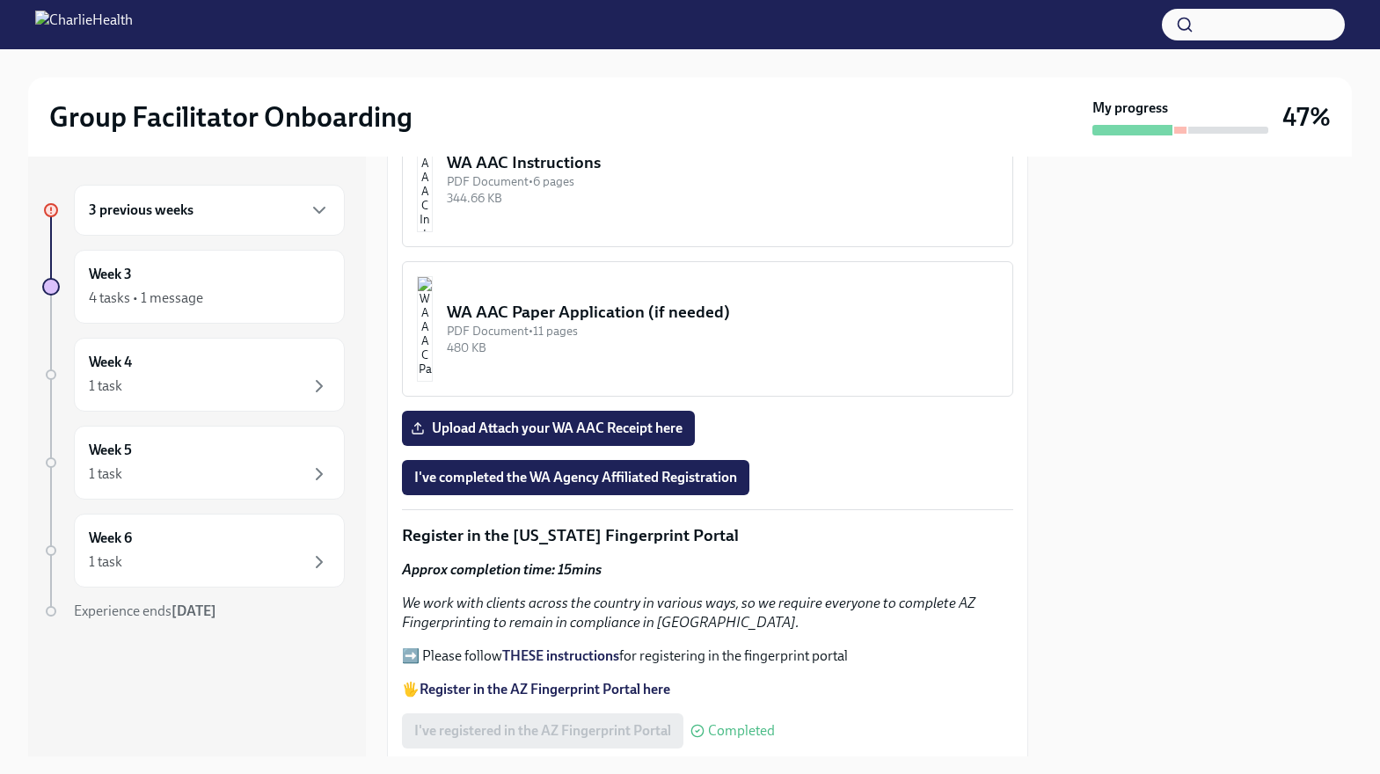
scroll to position [1513, 0]
